Goal: Find specific page/section: Find specific page/section

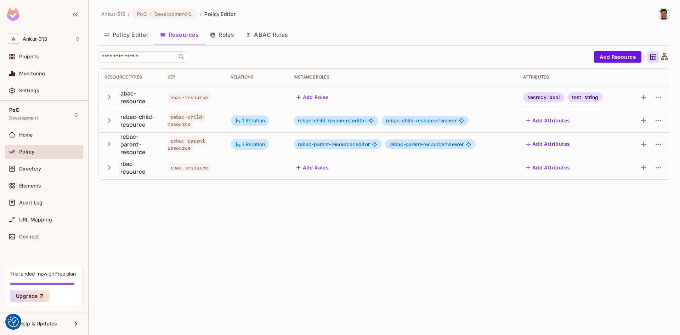
click at [130, 36] on button "Policy Editor" at bounding box center [126, 35] width 56 height 18
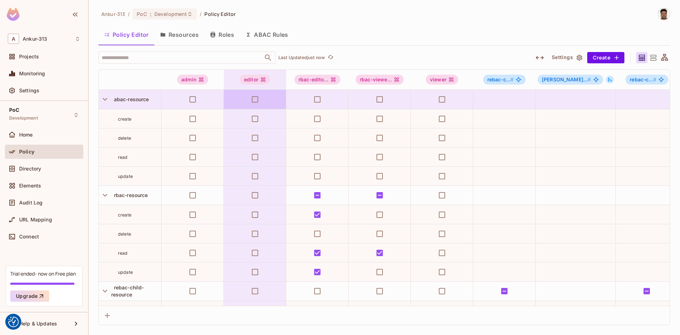
click at [182, 33] on button "Resources" at bounding box center [179, 35] width 50 height 18
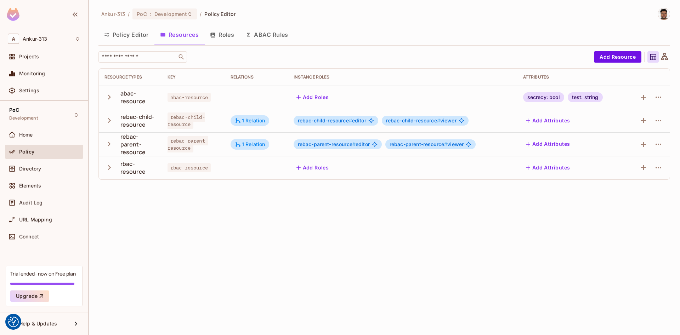
click at [122, 37] on button "Policy Editor" at bounding box center [126, 35] width 56 height 18
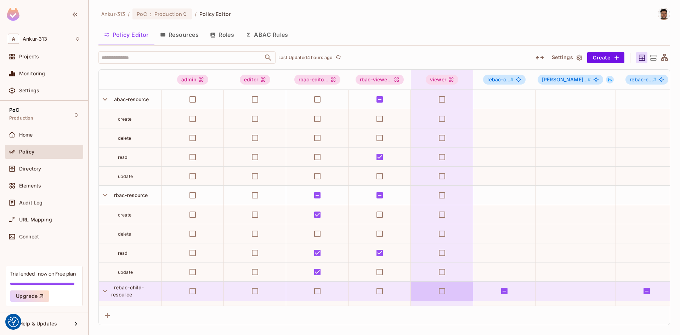
scroll to position [264, 0]
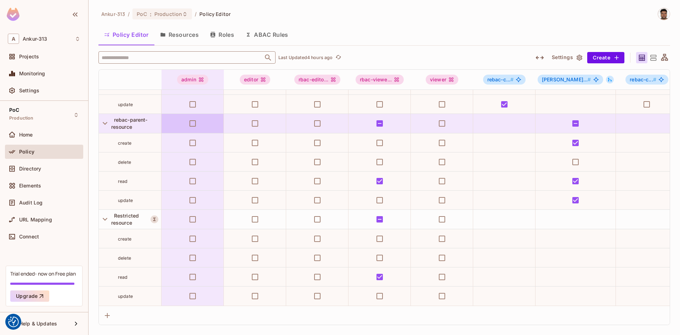
click at [163, 58] on input "text" at bounding box center [181, 57] width 162 height 12
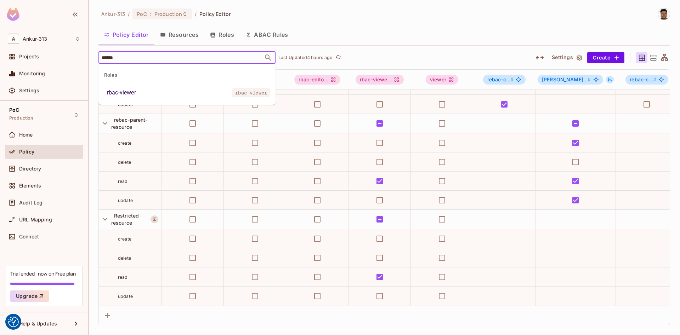
type input "*******"
click at [140, 94] on li "rbac-viewer rbac-viewer" at bounding box center [186, 92] width 177 height 13
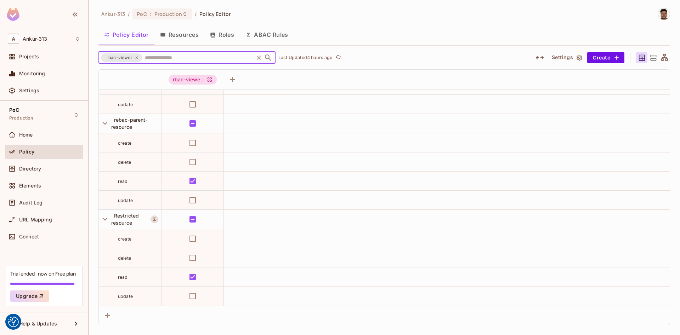
scroll to position [0, 0]
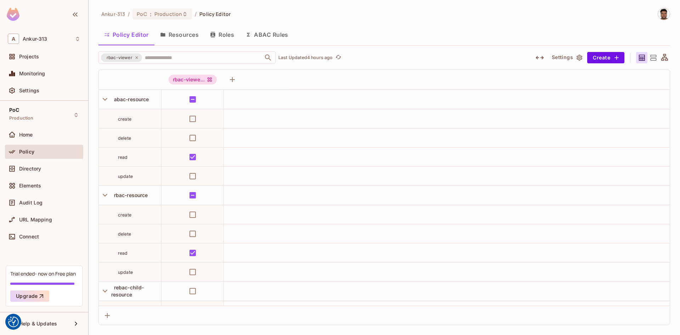
click at [92, 149] on div "Ankur-313 / PoC : Production / Policy Editor Policy Editor Resources Roles ABAC…" at bounding box center [384, 167] width 591 height 335
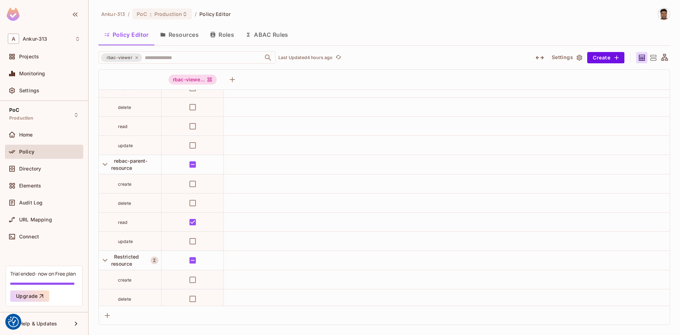
scroll to position [264, 0]
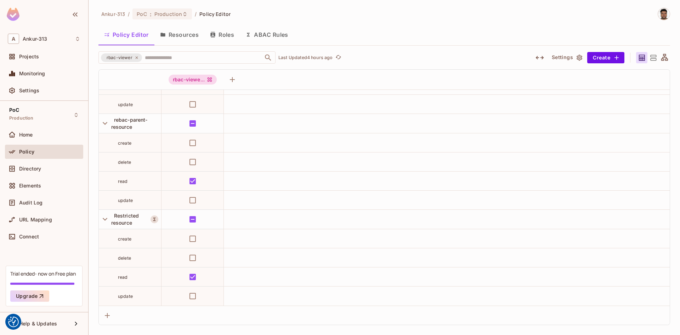
click at [653, 59] on icon at bounding box center [653, 57] width 9 height 9
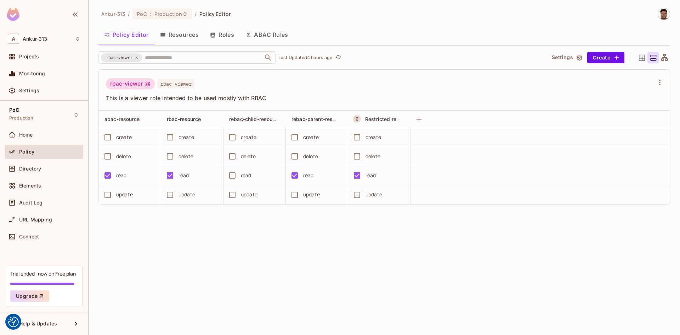
click at [641, 59] on icon at bounding box center [642, 58] width 6 height 6
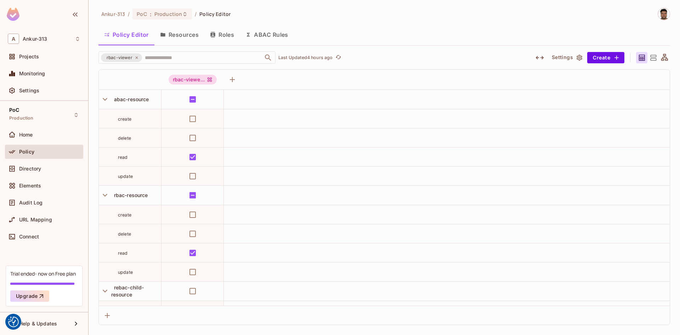
click at [136, 58] on icon at bounding box center [137, 58] width 4 height 4
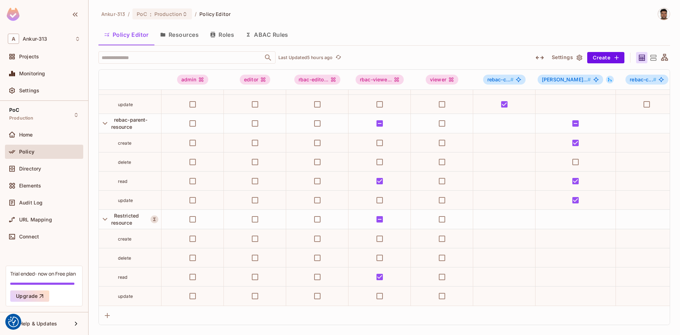
scroll to position [0, 0]
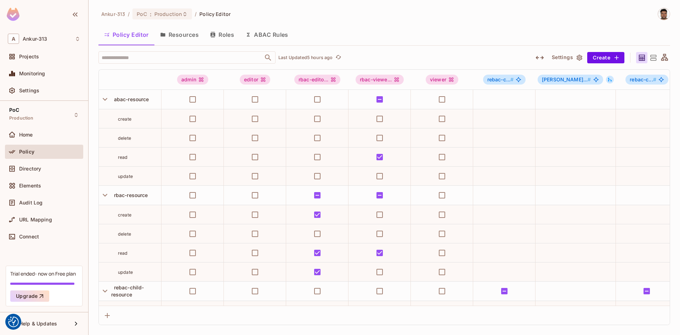
click at [94, 138] on div "Ankur-313 / PoC : Production / Policy Editor Policy Editor Resources Roles ABAC…" at bounding box center [384, 167] width 591 height 335
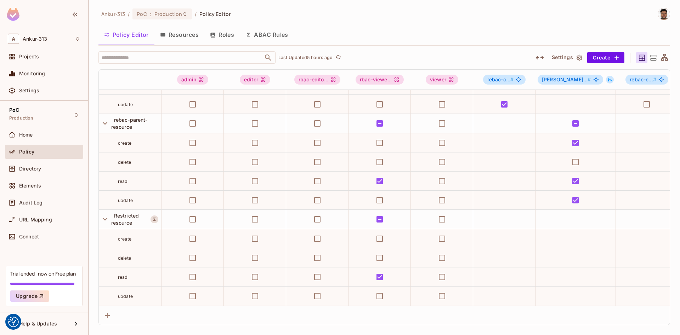
scroll to position [264, 194]
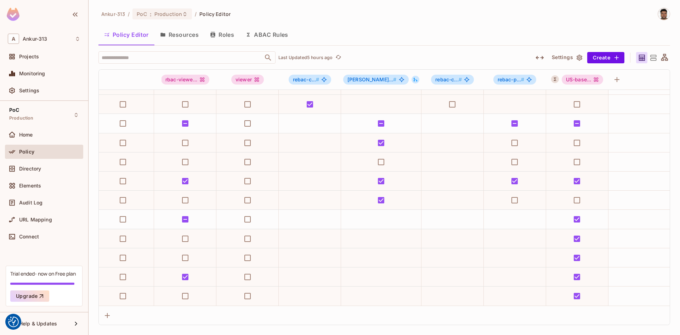
click at [93, 234] on div "Ankur-313 / PoC : Production / Policy Editor Policy Editor Resources Roles ABAC…" at bounding box center [384, 167] width 591 height 335
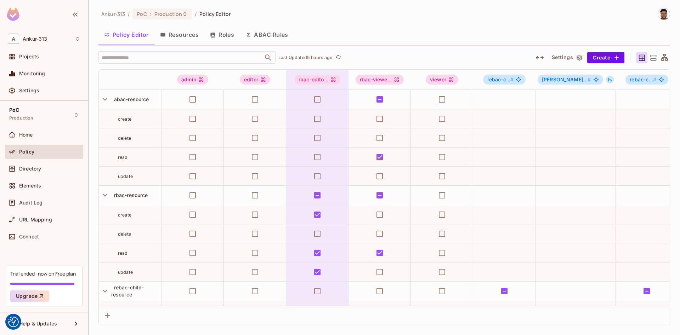
scroll to position [264, 0]
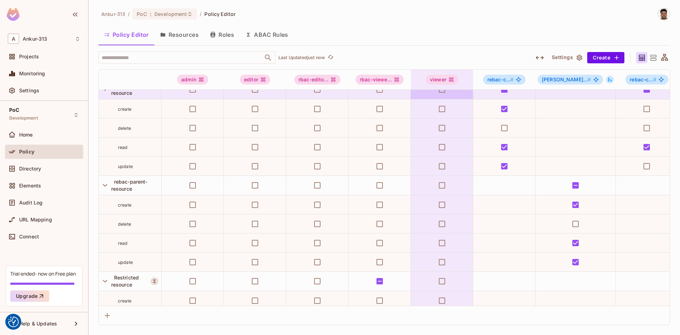
scroll to position [264, 0]
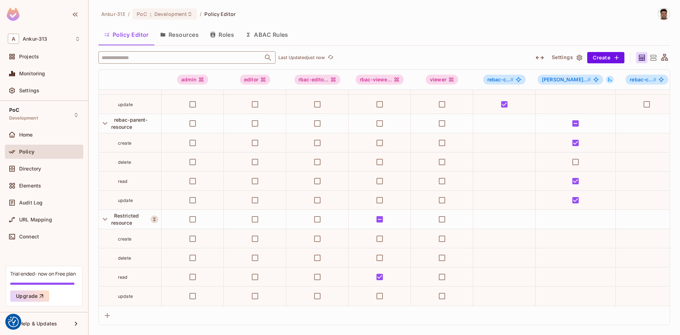
click at [163, 57] on input "text" at bounding box center [181, 57] width 162 height 12
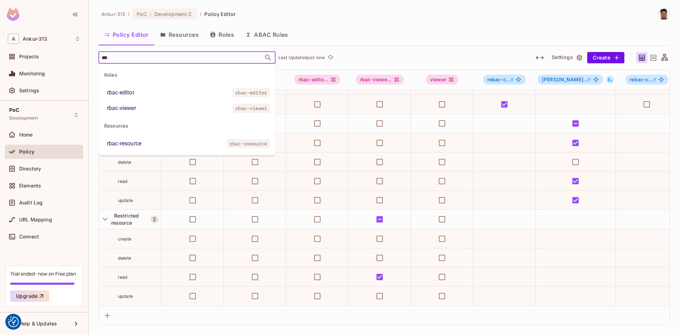
type input "****"
click at [132, 108] on div "rbac-viewer" at bounding box center [121, 108] width 29 height 8
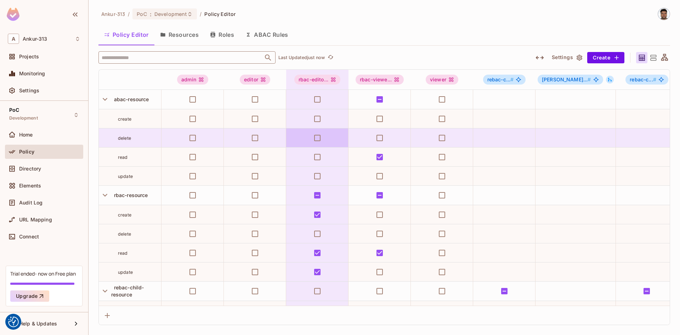
click at [149, 56] on input "text" at bounding box center [181, 57] width 162 height 12
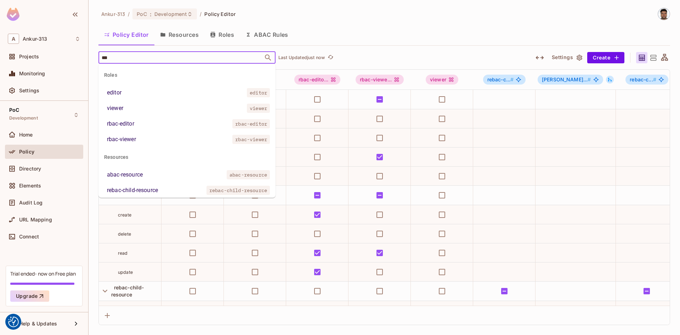
type input "****"
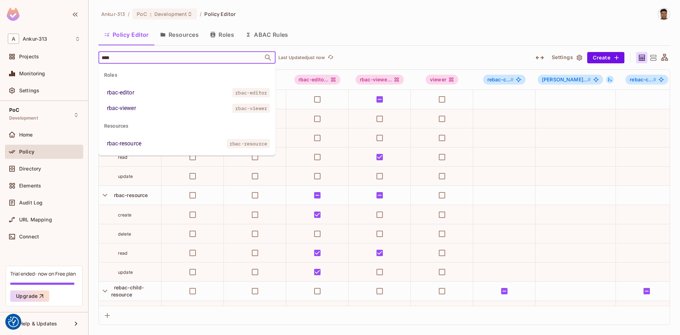
click at [127, 112] on div "rbac-viewer" at bounding box center [121, 108] width 29 height 8
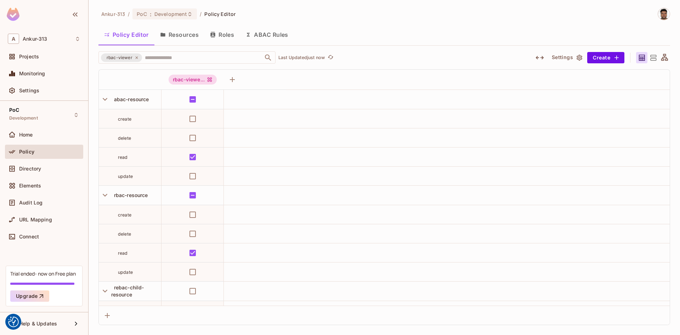
click at [94, 149] on div "Ankur-313 / PoC : Development / Policy Editor Policy Editor Resources Roles ABA…" at bounding box center [384, 167] width 591 height 335
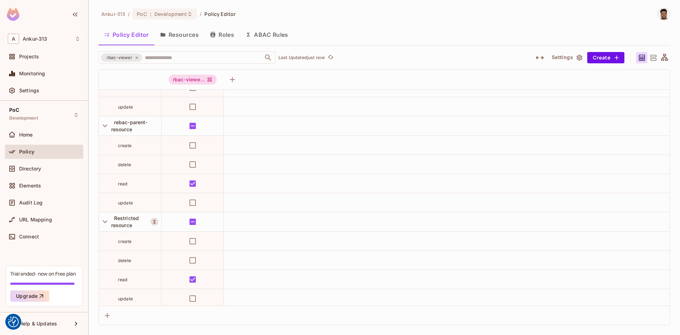
scroll to position [264, 0]
click at [653, 59] on icon at bounding box center [653, 57] width 9 height 9
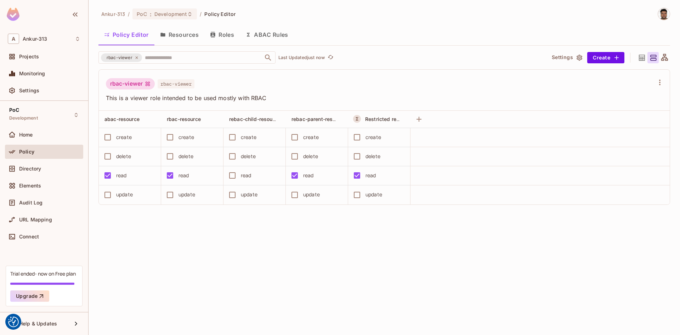
click at [641, 59] on icon at bounding box center [642, 58] width 6 height 6
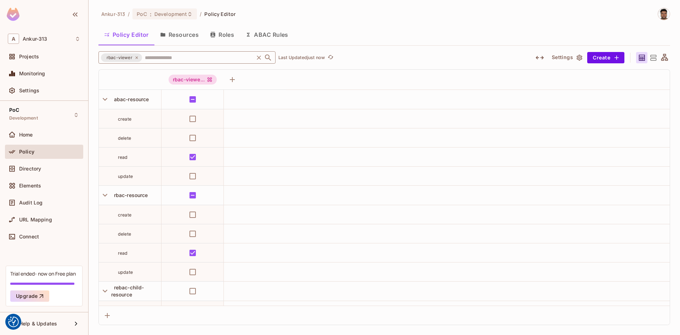
click at [136, 58] on icon at bounding box center [137, 58] width 4 height 4
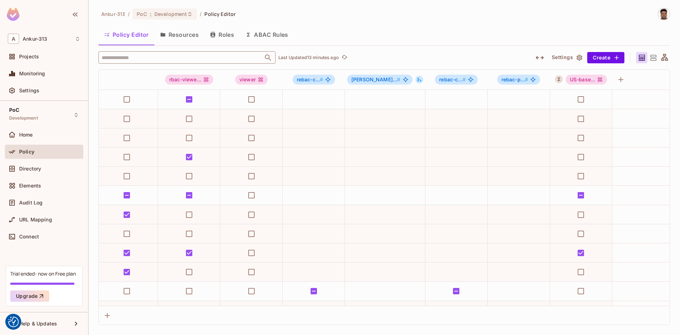
scroll to position [0, 0]
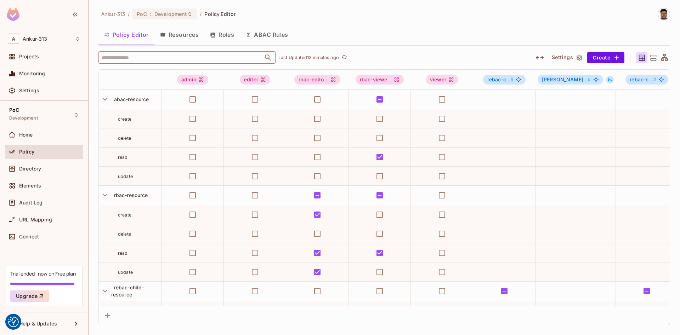
click at [92, 111] on div "Ankur-313 / PoC : Development / Policy Editor Policy Editor Resources Roles ABA…" at bounding box center [384, 167] width 591 height 335
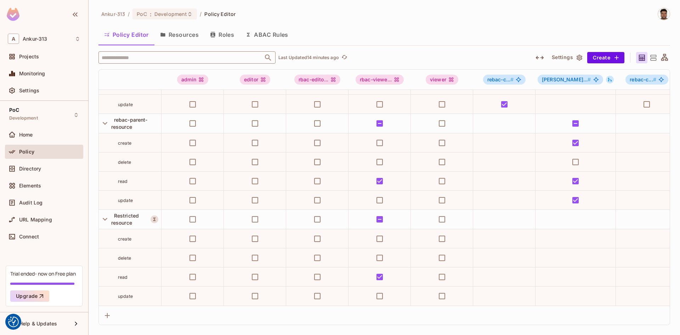
scroll to position [264, 194]
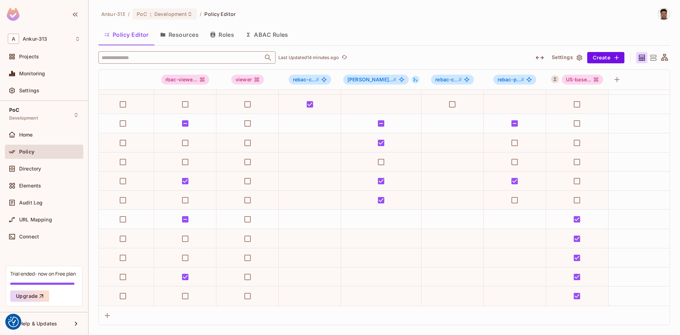
click at [93, 234] on div "Ankur-313 / PoC : Development / Policy Editor Policy Editor Resources Roles ABA…" at bounding box center [384, 167] width 591 height 335
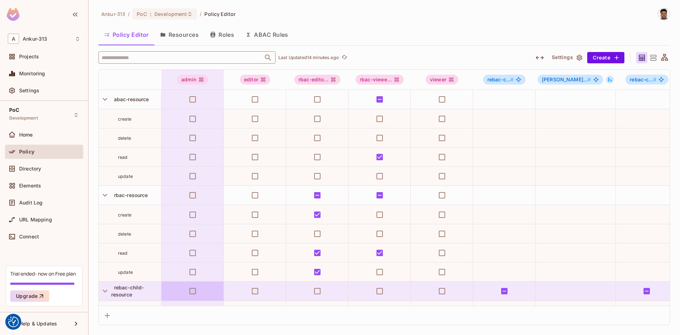
scroll to position [264, 0]
